Goal: Task Accomplishment & Management: Complete application form

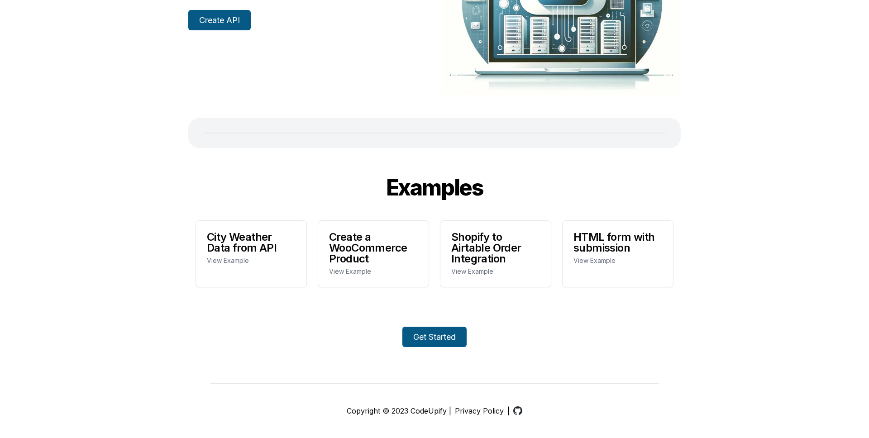
scroll to position [166, 0]
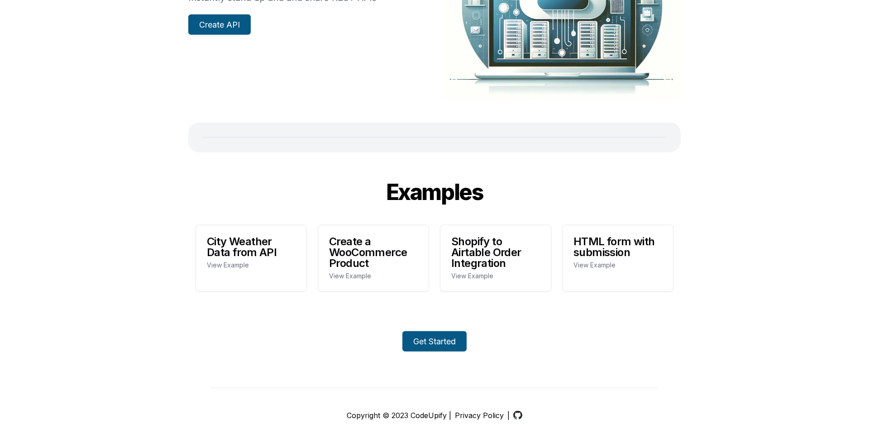
click at [428, 339] on link "Get Started" at bounding box center [434, 341] width 64 height 20
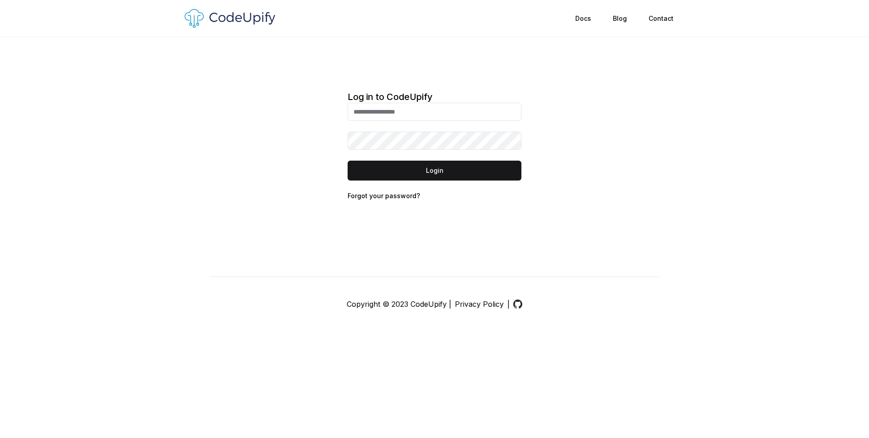
click at [372, 113] on input at bounding box center [435, 112] width 174 height 18
type input "**********"
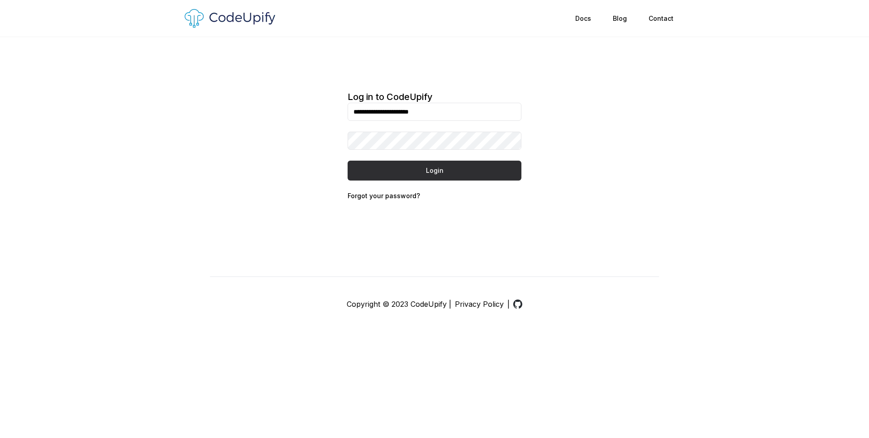
click at [399, 171] on button "Login" at bounding box center [435, 171] width 174 height 20
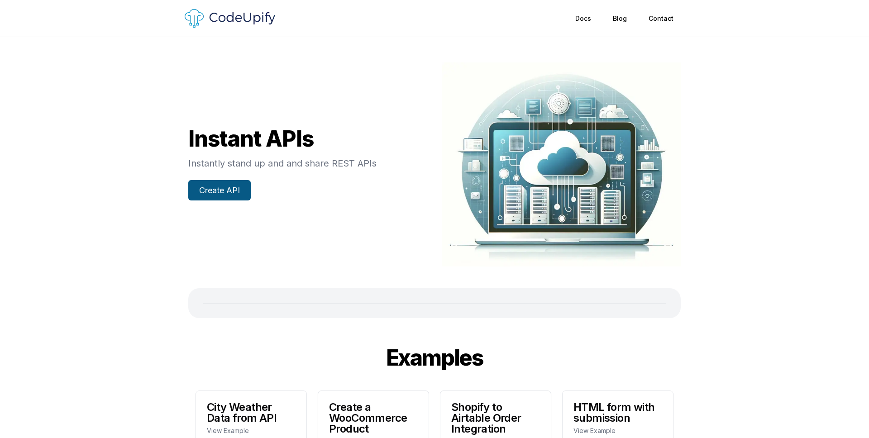
click at [236, 16] on img at bounding box center [230, 18] width 91 height 19
click at [213, 193] on link "Create API" at bounding box center [219, 190] width 62 height 20
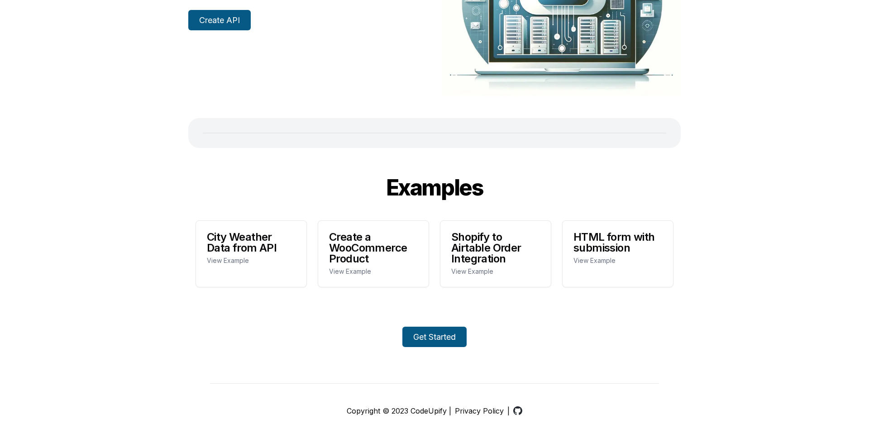
click at [426, 328] on link "Get Started" at bounding box center [434, 337] width 64 height 20
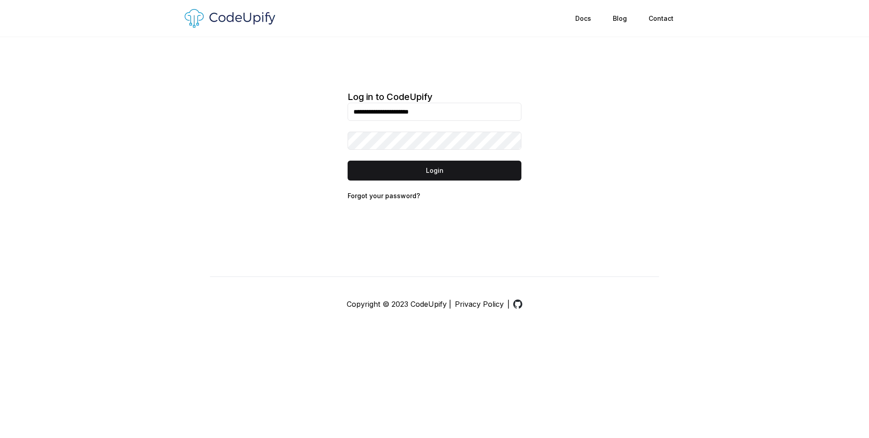
click at [405, 200] on div "Forgot your password?" at bounding box center [384, 195] width 72 height 9
click at [405, 196] on link "Forgot your password?" at bounding box center [384, 196] width 72 height 8
